Goal: Task Accomplishment & Management: Manage account settings

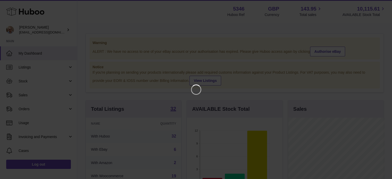
scroll to position [80, 97]
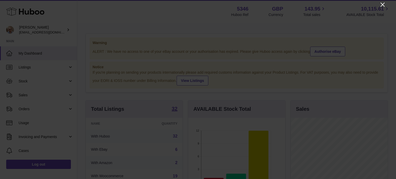
click at [383, 4] on icon "Close" at bounding box center [383, 5] width 4 height 4
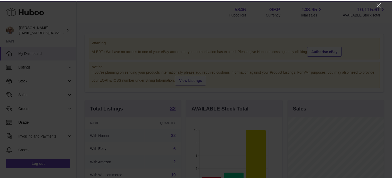
scroll to position [257879, 257864]
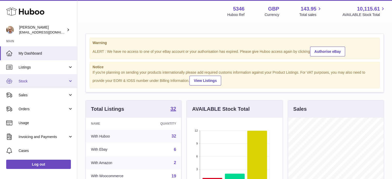
click at [33, 76] on link "Stock" at bounding box center [38, 81] width 77 height 14
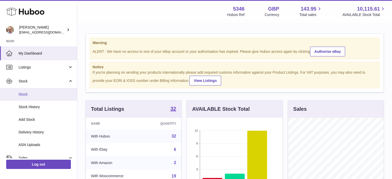
click at [31, 90] on link "Stock" at bounding box center [38, 94] width 77 height 13
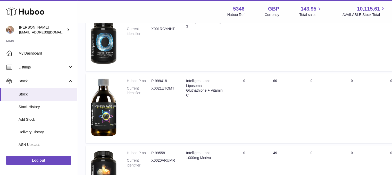
scroll to position [77, 0]
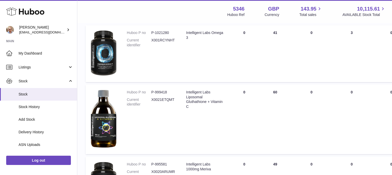
click at [270, 55] on td "ON HAND Total 41" at bounding box center [275, 53] width 31 height 57
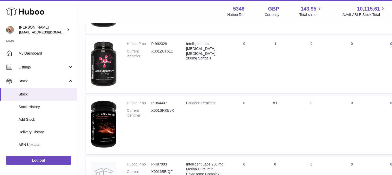
scroll to position [258, 0]
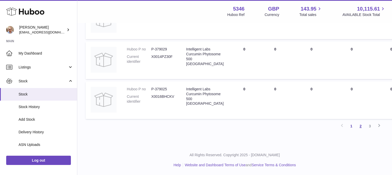
click at [361, 127] on link "2" at bounding box center [360, 126] width 9 height 9
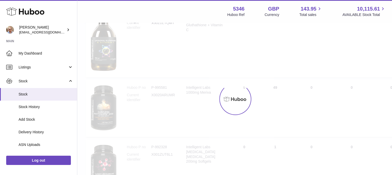
scroll to position [23, 0]
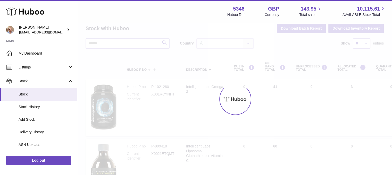
click at [260, 120] on div at bounding box center [234, 99] width 315 height 152
click at [165, 104] on div at bounding box center [234, 99] width 315 height 152
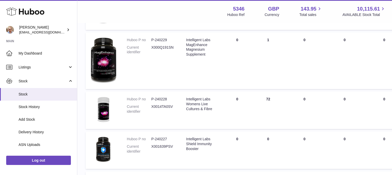
scroll to position [232, 0]
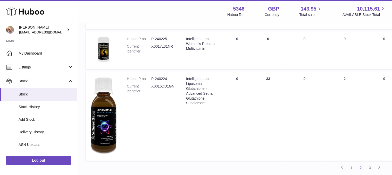
scroll to position [413, 0]
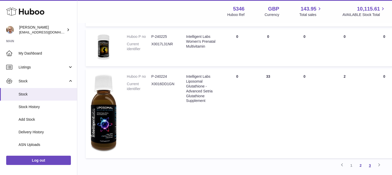
click at [370, 165] on link "3" at bounding box center [370, 165] width 9 height 9
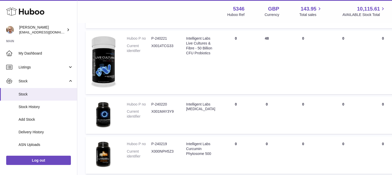
scroll to position [48, 0]
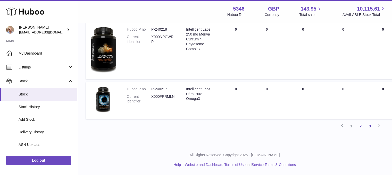
click at [361, 128] on link "2" at bounding box center [360, 126] width 9 height 9
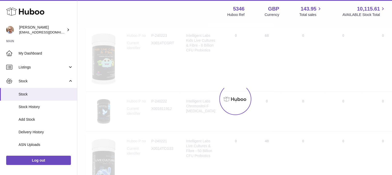
scroll to position [23, 0]
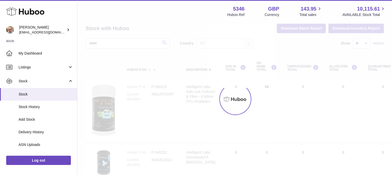
click at [216, 79] on div at bounding box center [234, 99] width 315 height 152
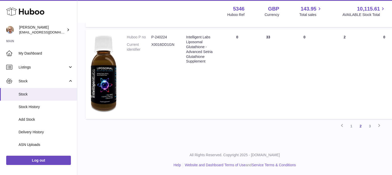
click at [351, 127] on link "1" at bounding box center [351, 126] width 9 height 9
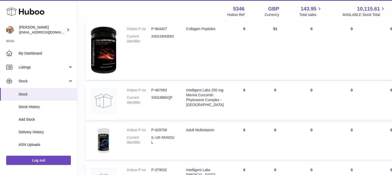
scroll to position [310, 0]
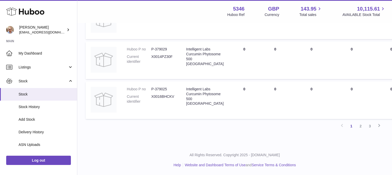
drag, startPoint x: 360, startPoint y: 126, endPoint x: 351, endPoint y: 120, distance: 10.4
click at [359, 125] on link "2" at bounding box center [360, 126] width 9 height 9
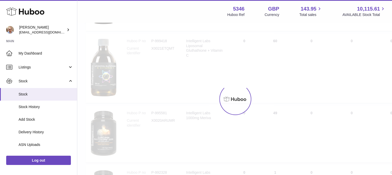
scroll to position [23, 0]
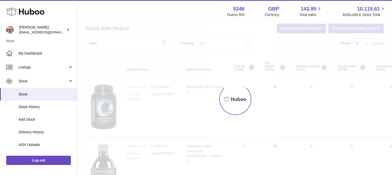
click at [259, 106] on div at bounding box center [234, 99] width 315 height 152
click at [275, 101] on div at bounding box center [234, 99] width 315 height 152
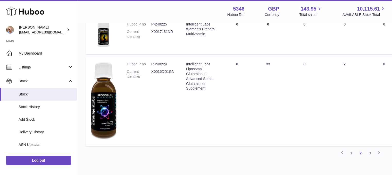
scroll to position [426, 0]
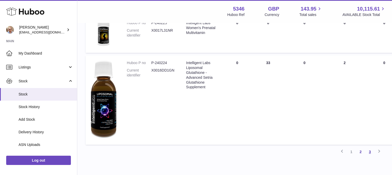
click at [370, 150] on link "3" at bounding box center [370, 152] width 9 height 9
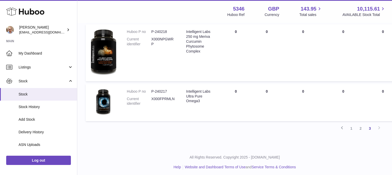
scroll to position [332, 0]
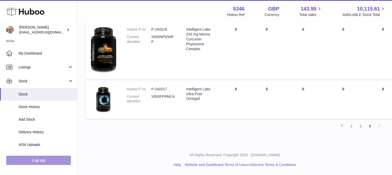
click at [34, 163] on link "Log out" at bounding box center [38, 160] width 65 height 9
